Goal: Transaction & Acquisition: Purchase product/service

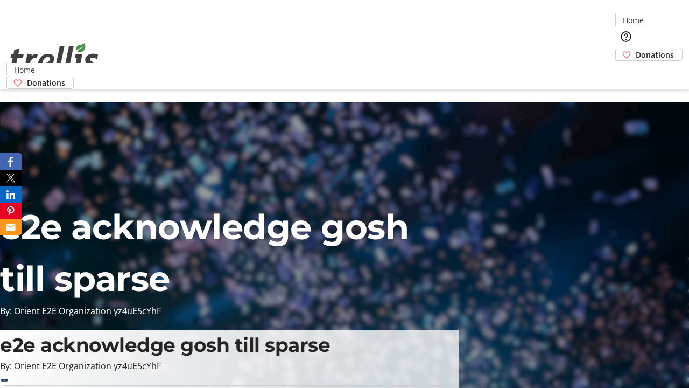
click at [636, 49] on span "Donations" at bounding box center [655, 54] width 38 height 11
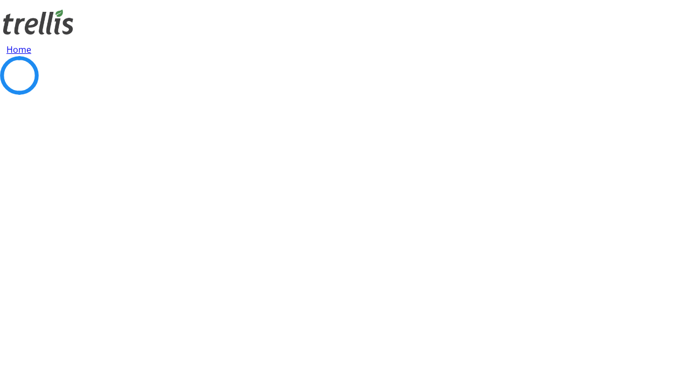
select select "CA"
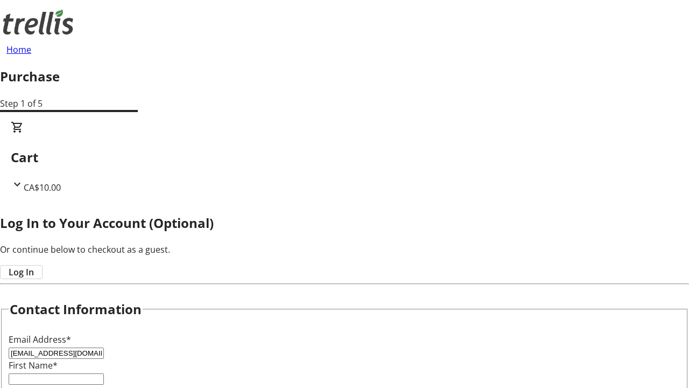
type input "[EMAIL_ADDRESS][DOMAIN_NAME]"
type input "[PERSON_NAME]"
type input "[STREET_ADDRESS][PERSON_NAME]"
type input "Kelowna"
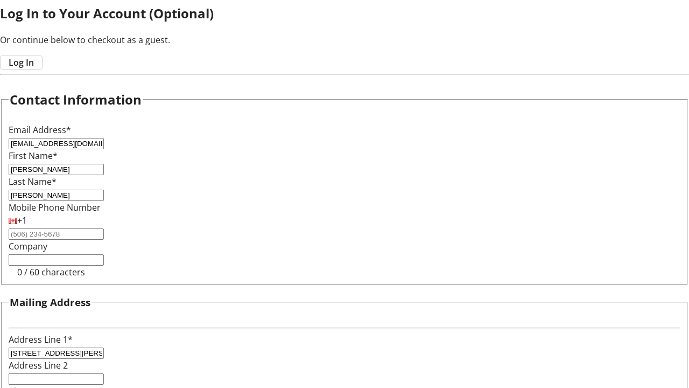
select select "BC"
type input "Kelowna"
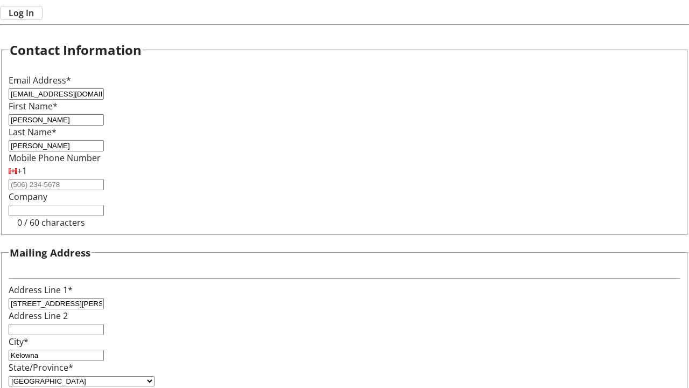
type input "V1Y 0C2"
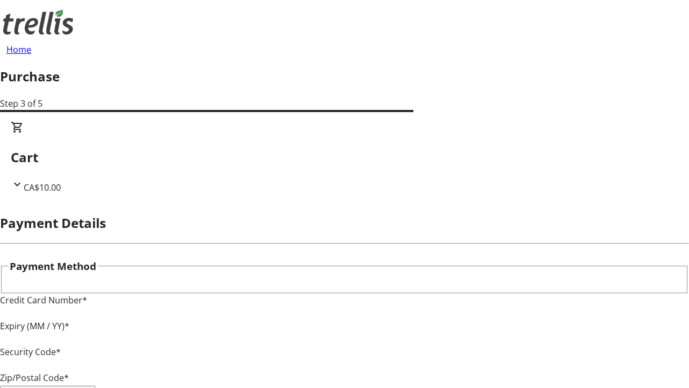
type input "V1Y 0C2"
